Goal: Transaction & Acquisition: Obtain resource

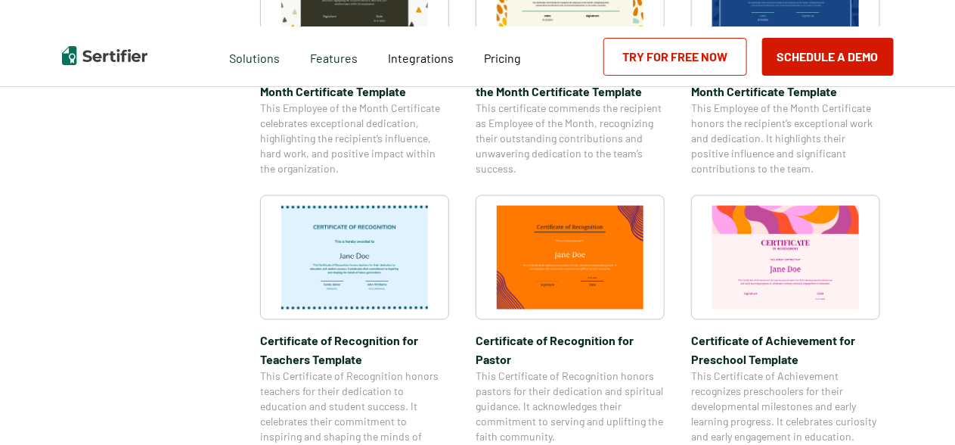
scroll to position [680, 0]
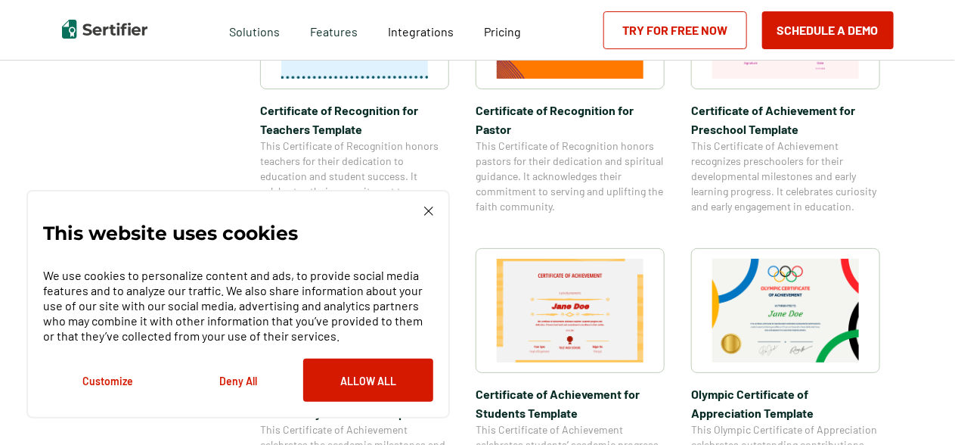
click at [429, 207] on img at bounding box center [428, 210] width 9 height 9
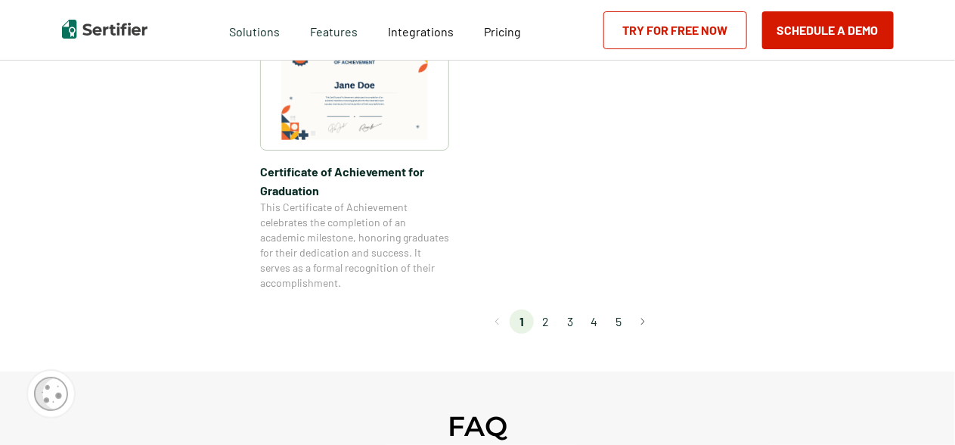
scroll to position [1437, 0]
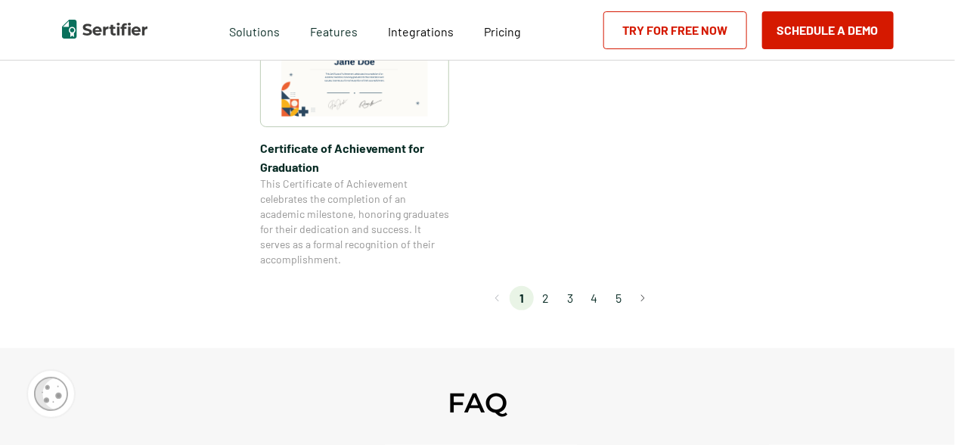
click at [549, 294] on li "2" at bounding box center [546, 298] width 24 height 24
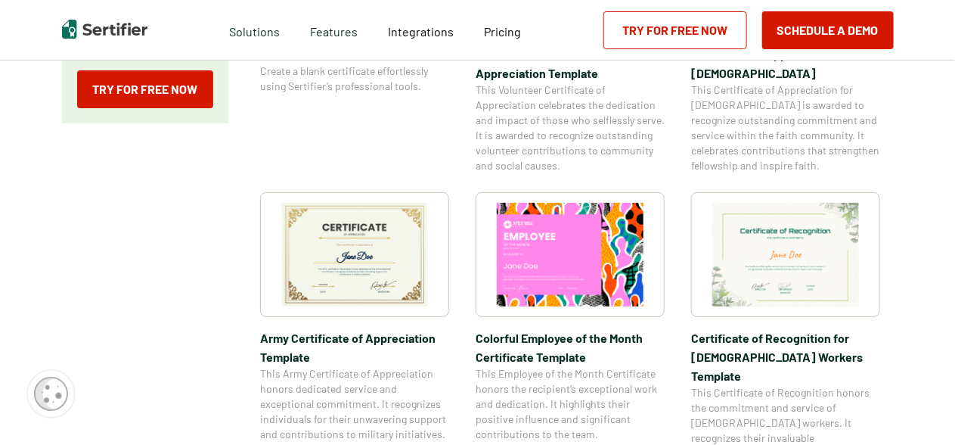
scroll to position [529, 0]
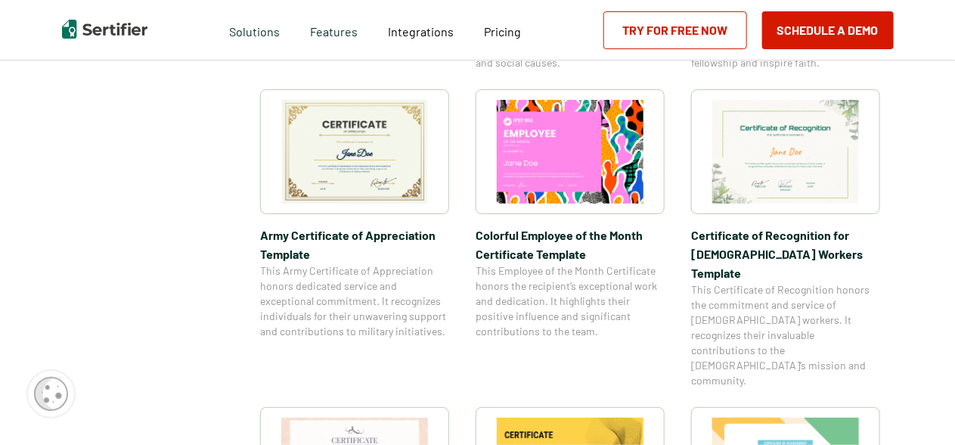
click at [369, 152] on img at bounding box center [354, 152] width 147 height 104
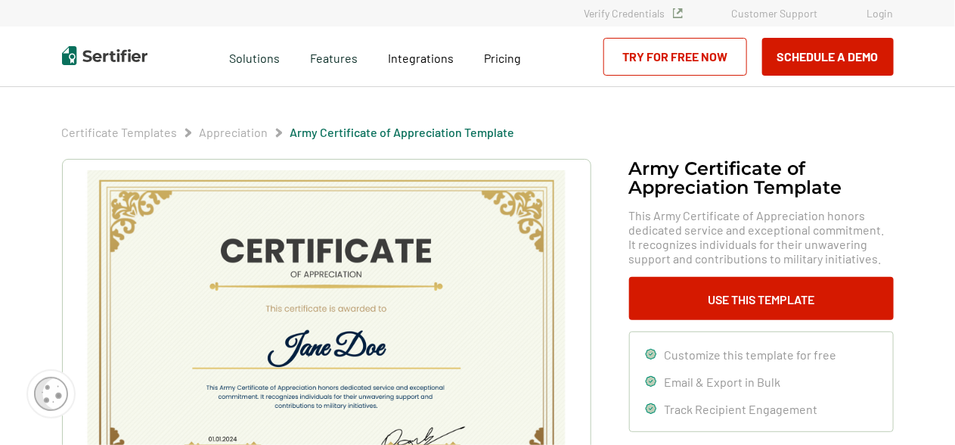
scroll to position [151, 0]
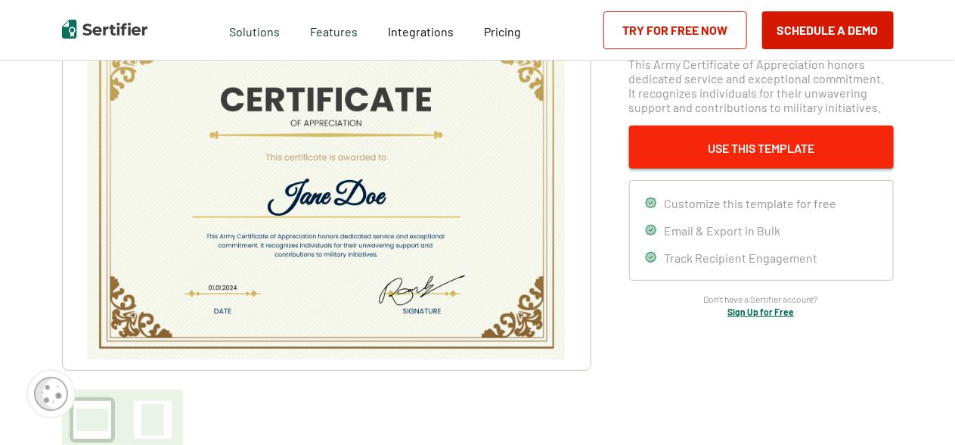
click at [746, 147] on button "Use This Template" at bounding box center [761, 147] width 265 height 43
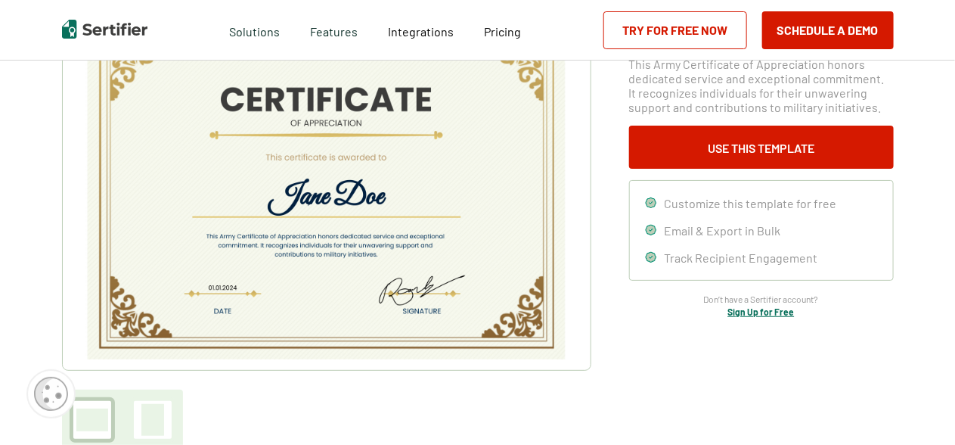
click at [457, 206] on img at bounding box center [325, 189] width 481 height 340
drag, startPoint x: 458, startPoint y: 206, endPoint x: 382, endPoint y: 385, distance: 194.8
click at [382, 385] on div at bounding box center [326, 229] width 529 height 442
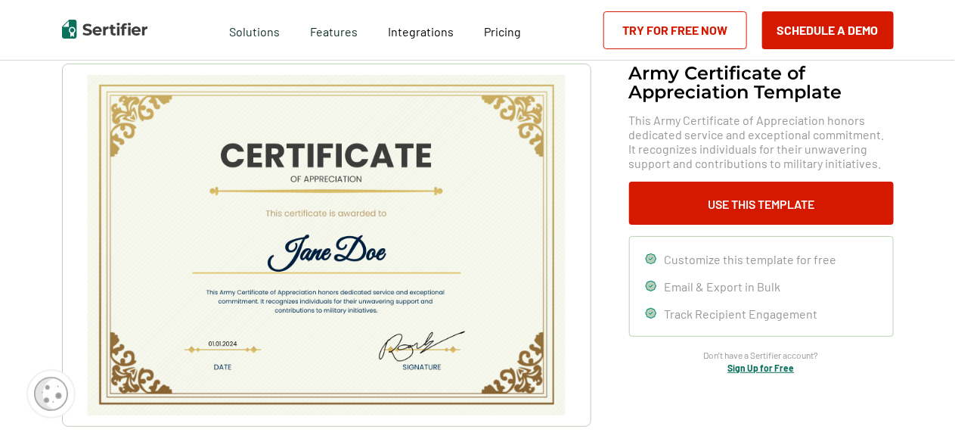
scroll to position [0, 0]
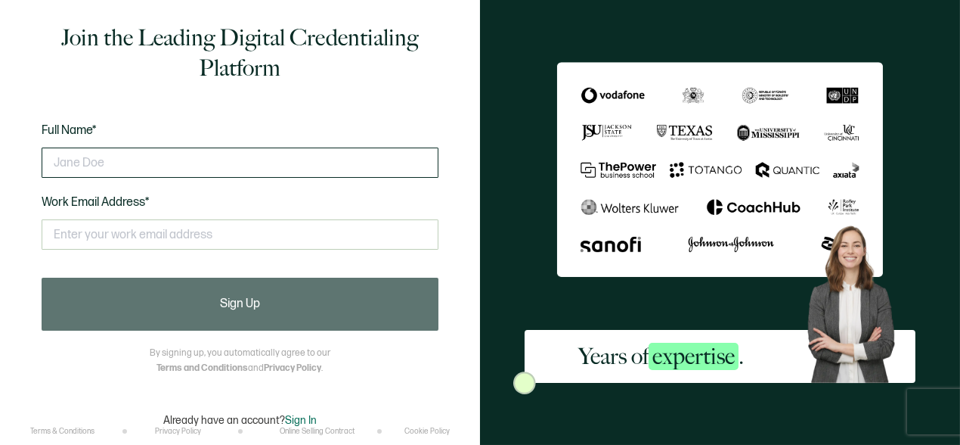
click at [157, 158] on input "text" at bounding box center [240, 162] width 397 height 30
type input "[PERSON_NAME]"
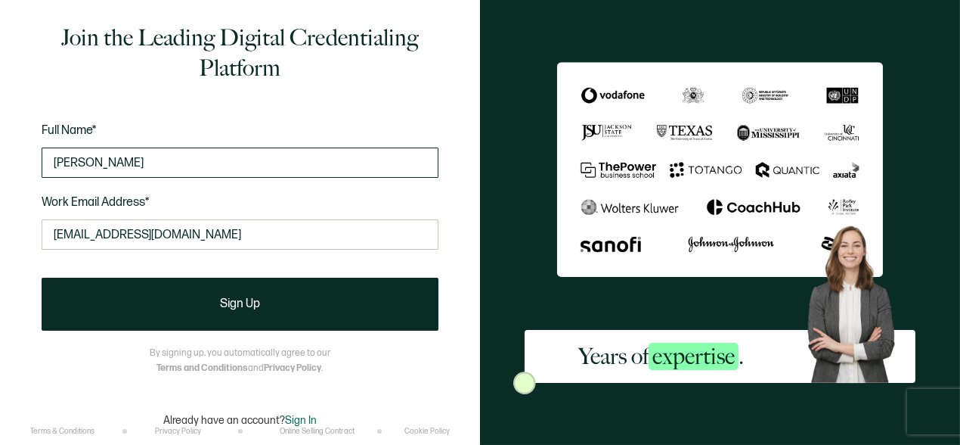
type input "[EMAIL_ADDRESS][DOMAIN_NAME]"
